Goal: Information Seeking & Learning: Learn about a topic

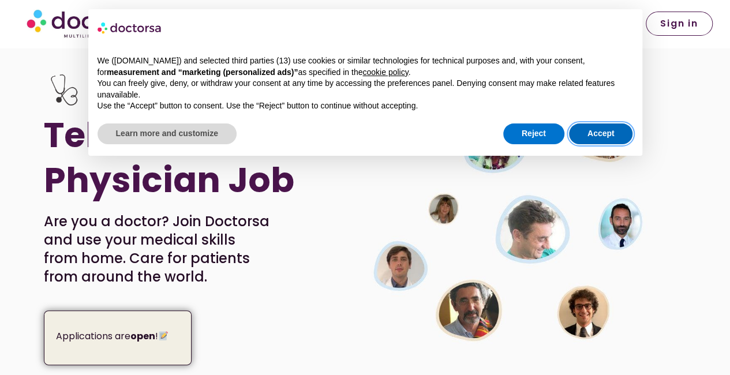
click at [599, 137] on button "Accept" at bounding box center [601, 133] width 64 height 21
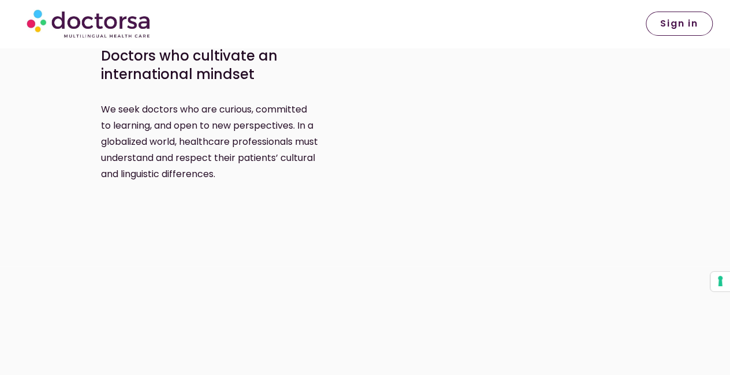
scroll to position [1267, 0]
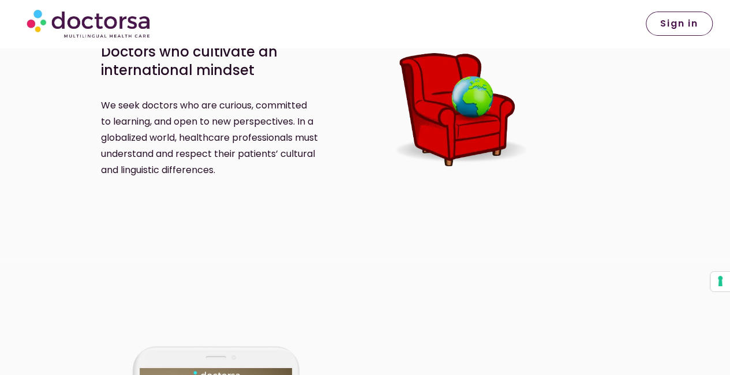
drag, startPoint x: 735, startPoint y: 148, endPoint x: 723, endPoint y: 118, distance: 33.1
click at [723, 118] on section "Doctors who cultivate an international mindset We seek doctors who are curious,…" at bounding box center [365, 110] width 730 height 307
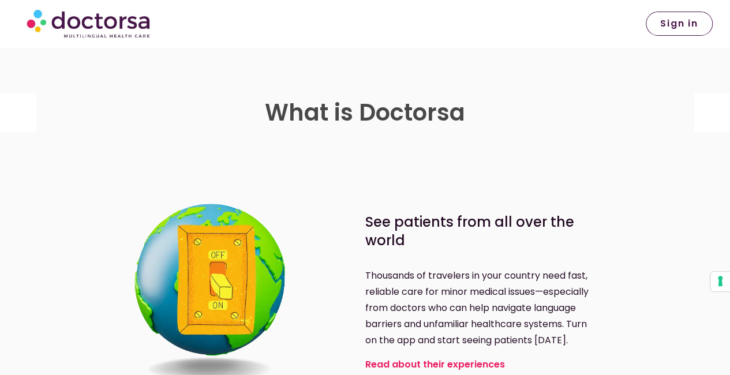
scroll to position [0, 0]
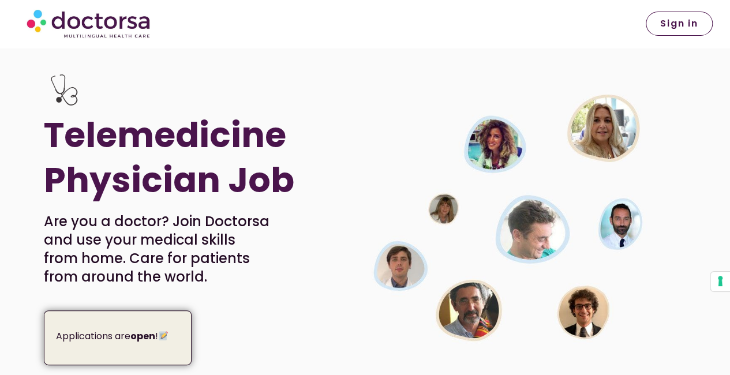
click at [63, 19] on img at bounding box center [88, 23] width 130 height 35
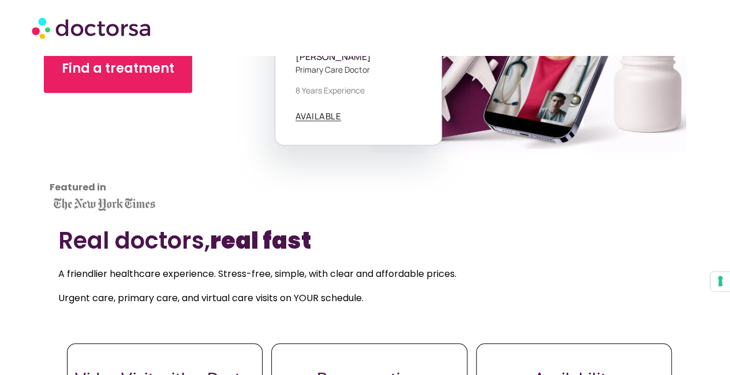
scroll to position [313, 0]
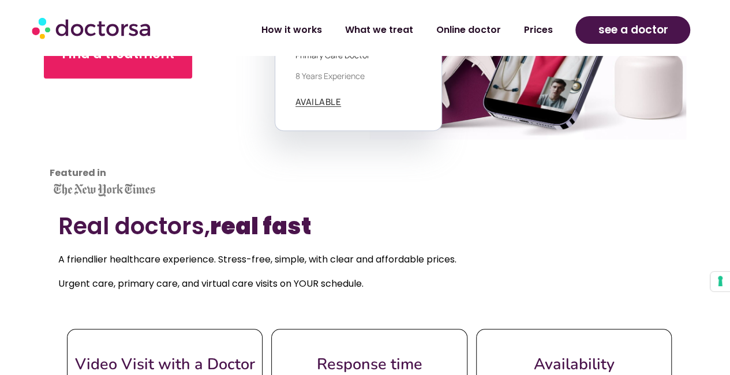
drag, startPoint x: 735, startPoint y: 15, endPoint x: 728, endPoint y: 39, distance: 24.5
click at [368, 28] on link "What we treat" at bounding box center [378, 25] width 91 height 27
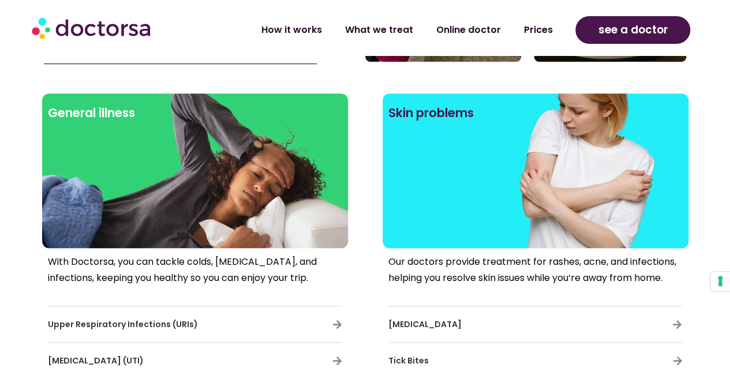
scroll to position [444, 0]
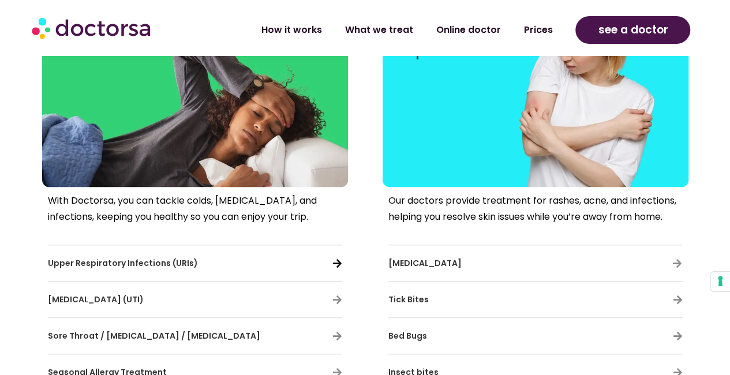
click at [339, 265] on icon at bounding box center [337, 263] width 10 height 10
click at [335, 261] on icon at bounding box center [337, 263] width 10 height 10
click at [281, 251] on div "Upper Respiratory Infections (URIs)" at bounding box center [195, 263] width 294 height 24
